Goal: Information Seeking & Learning: Learn about a topic

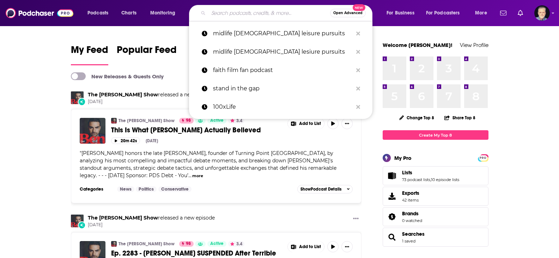
click at [278, 11] on input "Search podcasts, credits, & more..." at bounding box center [270, 12] width 122 height 11
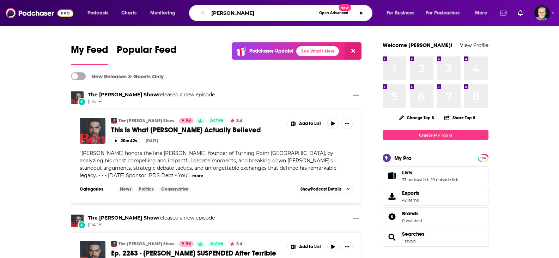
type input "[PERSON_NAME]"
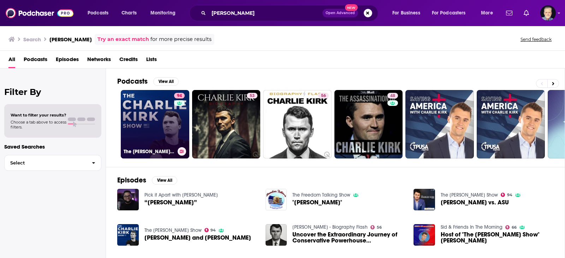
click at [153, 116] on link "94 The [PERSON_NAME] Show" at bounding box center [155, 124] width 68 height 68
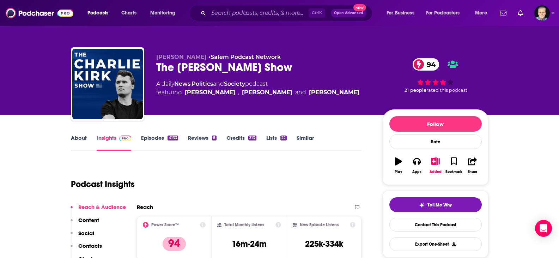
click at [75, 137] on link "About" at bounding box center [79, 142] width 16 height 16
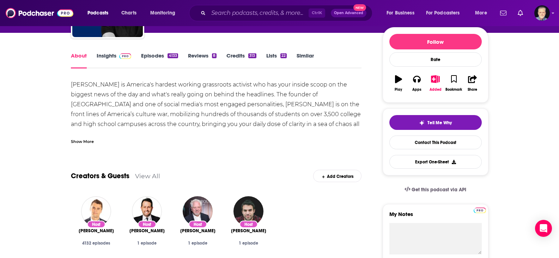
scroll to position [106, 0]
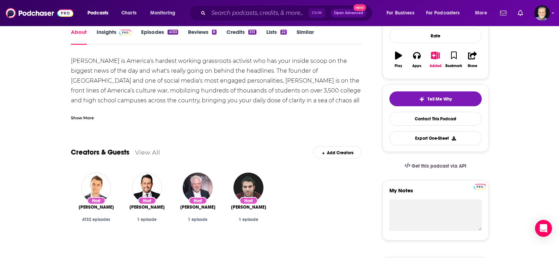
click at [88, 117] on div "Show More" at bounding box center [82, 117] width 23 height 7
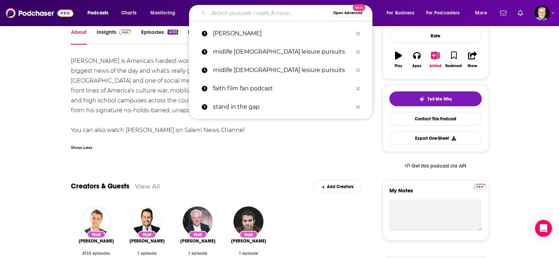
click at [240, 10] on input "Search podcasts, credits, & more..." at bounding box center [270, 12] width 122 height 11
click at [357, 53] on icon "Search podcasts, credits, & more..." at bounding box center [358, 52] width 4 height 4
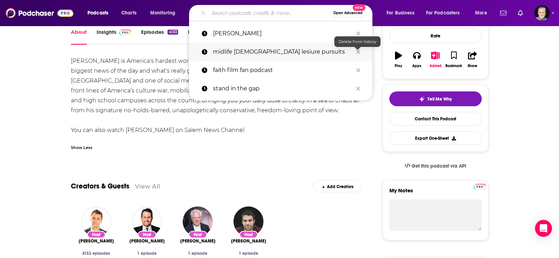
click at [357, 53] on icon "Search podcasts, credits, & more..." at bounding box center [358, 52] width 4 height 6
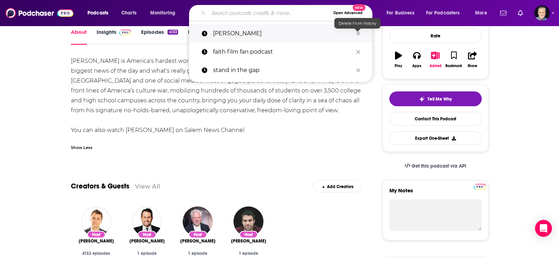
click at [358, 32] on icon "Search podcasts, credits, & more..." at bounding box center [358, 33] width 4 height 4
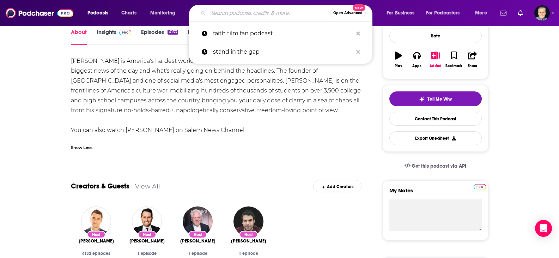
click at [230, 14] on input "Search podcasts, credits, & more..." at bounding box center [270, 12] width 122 height 11
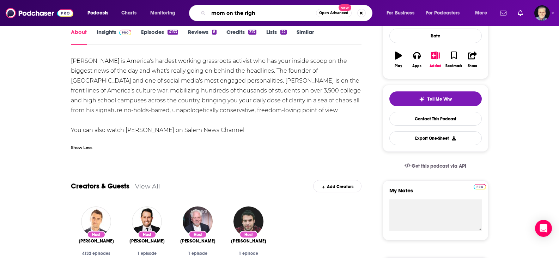
type input "mom on the right"
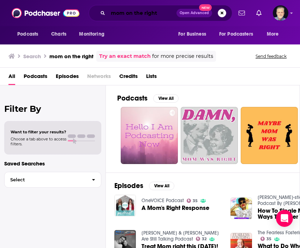
click at [151, 15] on input "mom on the right" at bounding box center [142, 12] width 68 height 11
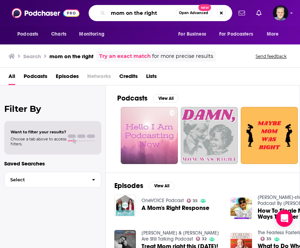
click at [151, 15] on input "mom on the right" at bounding box center [142, 12] width 68 height 11
type input "[PERSON_NAME] america"
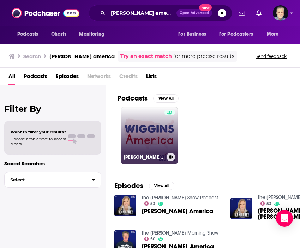
click at [155, 132] on link "[PERSON_NAME] America" at bounding box center [149, 135] width 57 height 57
